Goal: Task Accomplishment & Management: Manage account settings

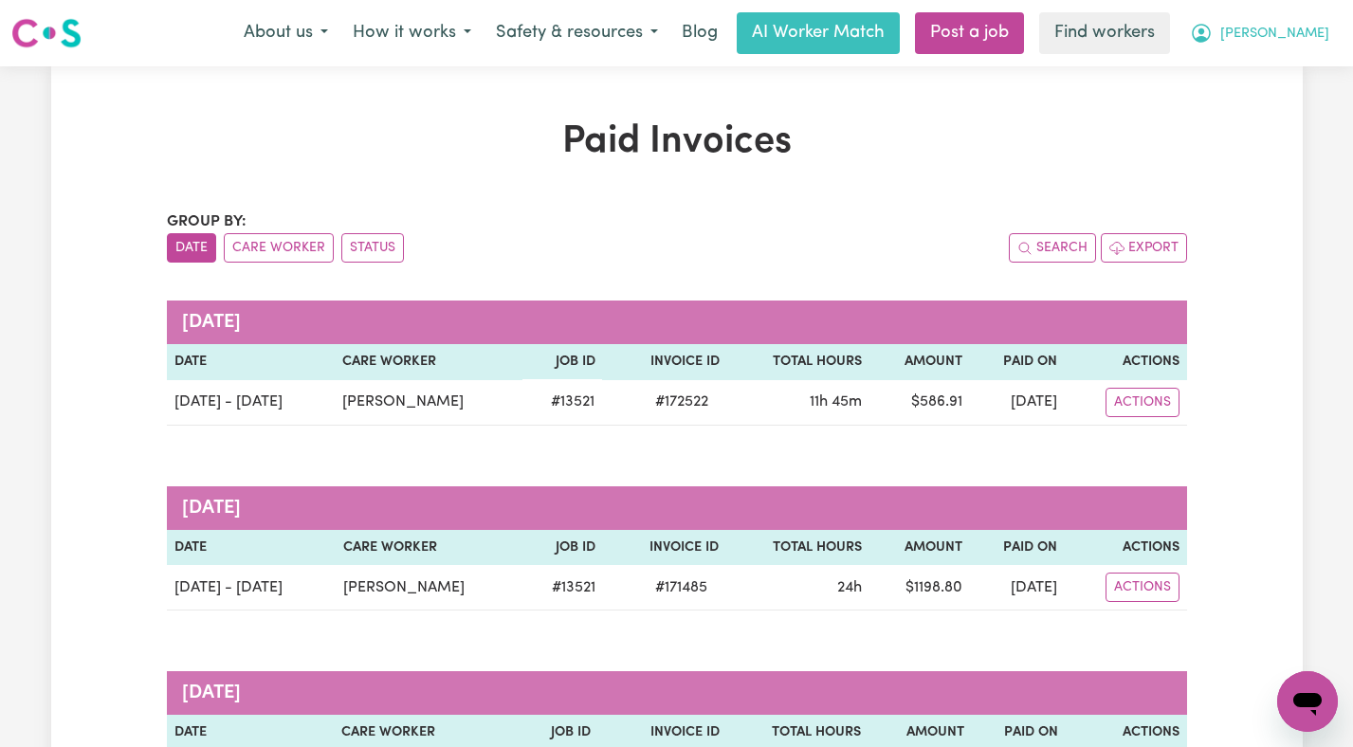
click at [1288, 50] on button "[PERSON_NAME]" at bounding box center [1260, 33] width 164 height 40
click at [1279, 116] on link "Logout" at bounding box center [1266, 109] width 150 height 36
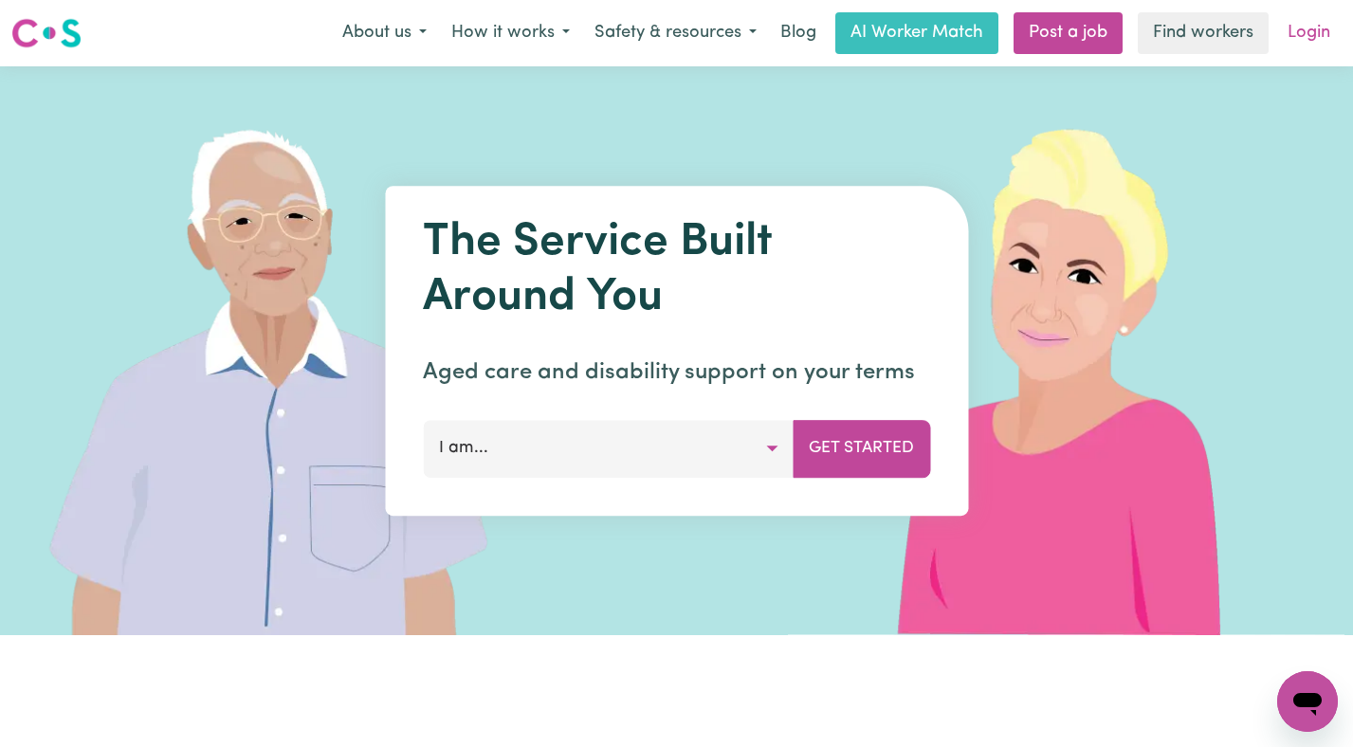
click at [1290, 34] on link "Login" at bounding box center [1308, 33] width 65 height 42
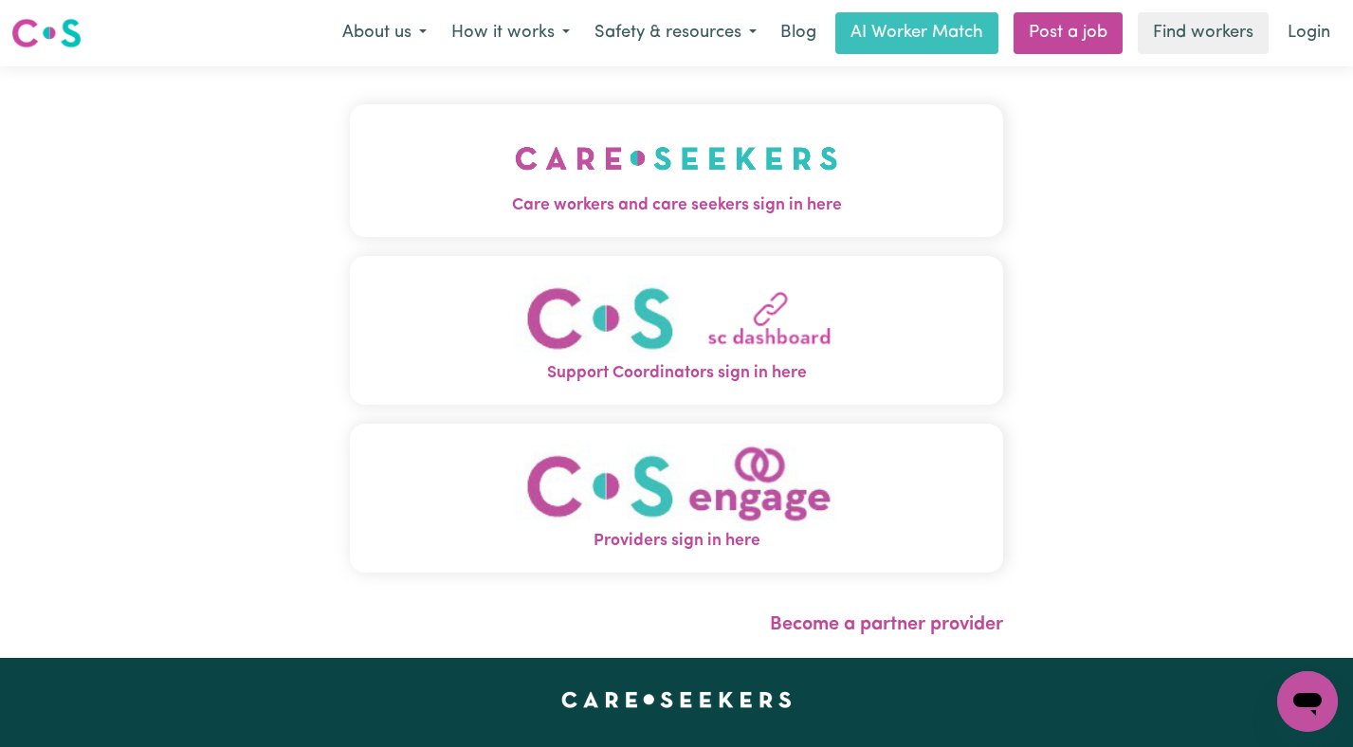
click at [683, 125] on button "Care workers and care seekers sign in here" at bounding box center [677, 170] width 654 height 133
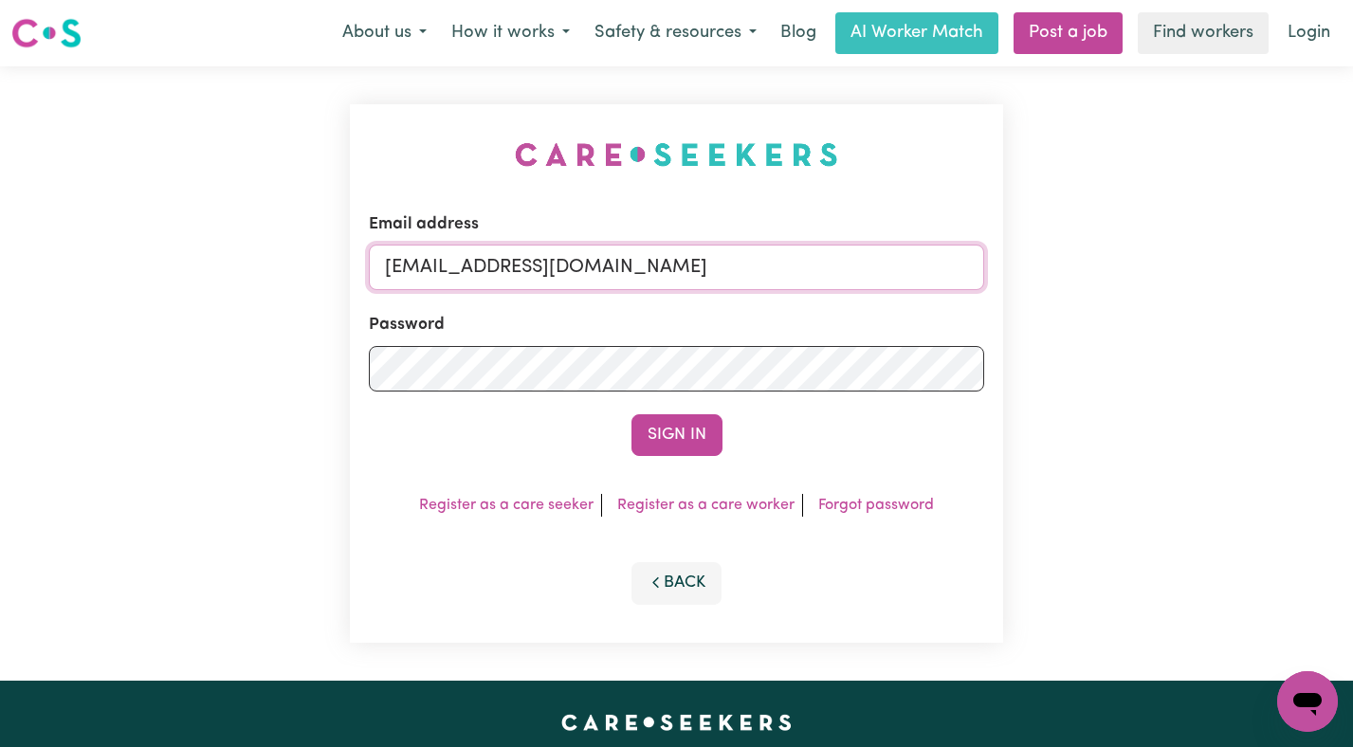
drag, startPoint x: 857, startPoint y: 265, endPoint x: 481, endPoint y: 263, distance: 376.5
click at [481, 263] on input "[EMAIL_ADDRESS][DOMAIN_NAME]" at bounding box center [677, 268] width 616 height 46
type input "[EMAIL_ADDRESS][DOMAIN_NAME]"
click at [632, 414] on button "Sign In" at bounding box center [677, 435] width 91 height 42
